Goal: Task Accomplishment & Management: Use online tool/utility

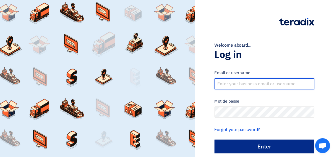
type input "[EMAIL_ADDRESS][DOMAIN_NAME]"
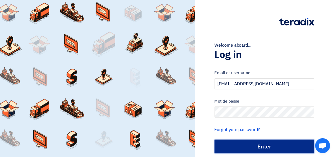
click at [256, 144] on input "الدخول" at bounding box center [265, 147] width 100 height 14
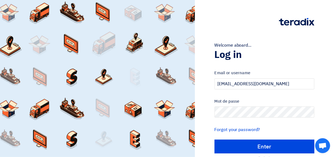
type input "Sign in"
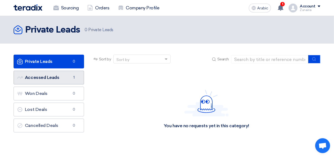
drag, startPoint x: 50, startPoint y: 79, endPoint x: 88, endPoint y: 79, distance: 38.5
click at [50, 79] on font "Accessed Leads Accessed Leads" at bounding box center [38, 77] width 42 height 5
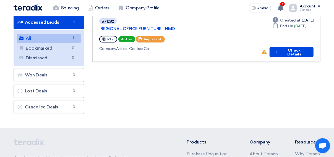
scroll to position [28, 0]
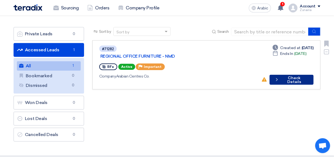
click at [300, 76] on font "Check Details" at bounding box center [294, 80] width 27 height 8
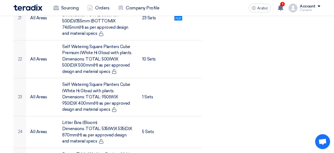
scroll to position [858, 0]
